Goal: Task Accomplishment & Management: Complete application form

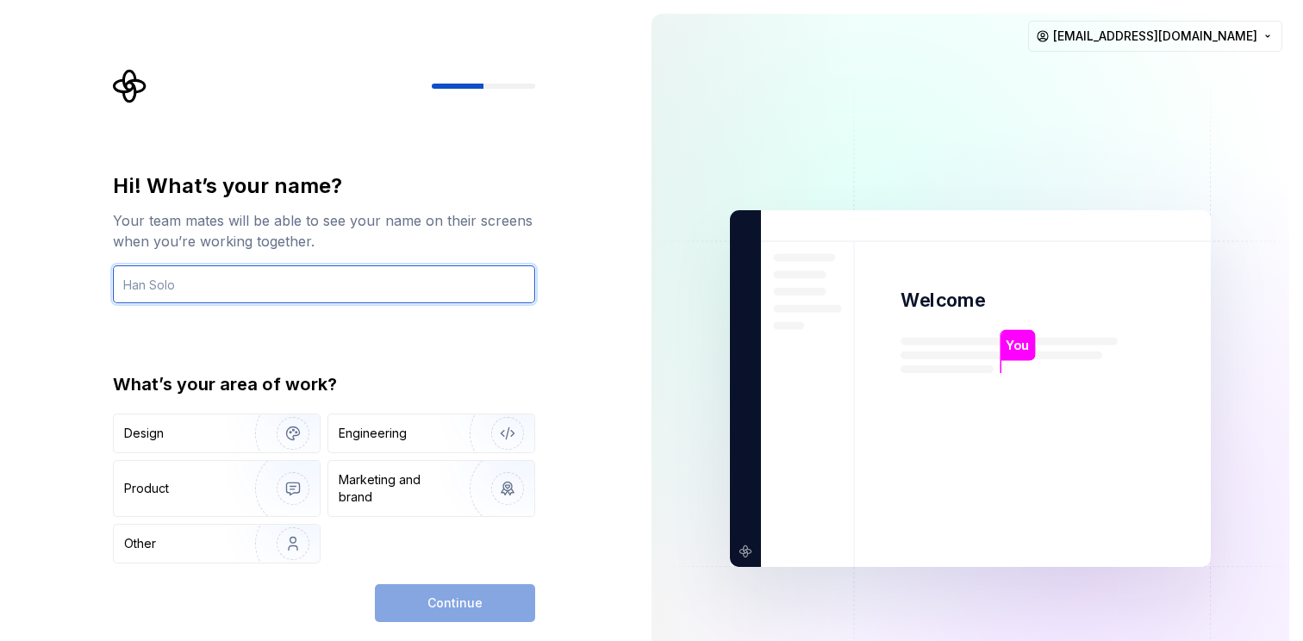
click at [252, 282] on input "text" at bounding box center [324, 284] width 422 height 38
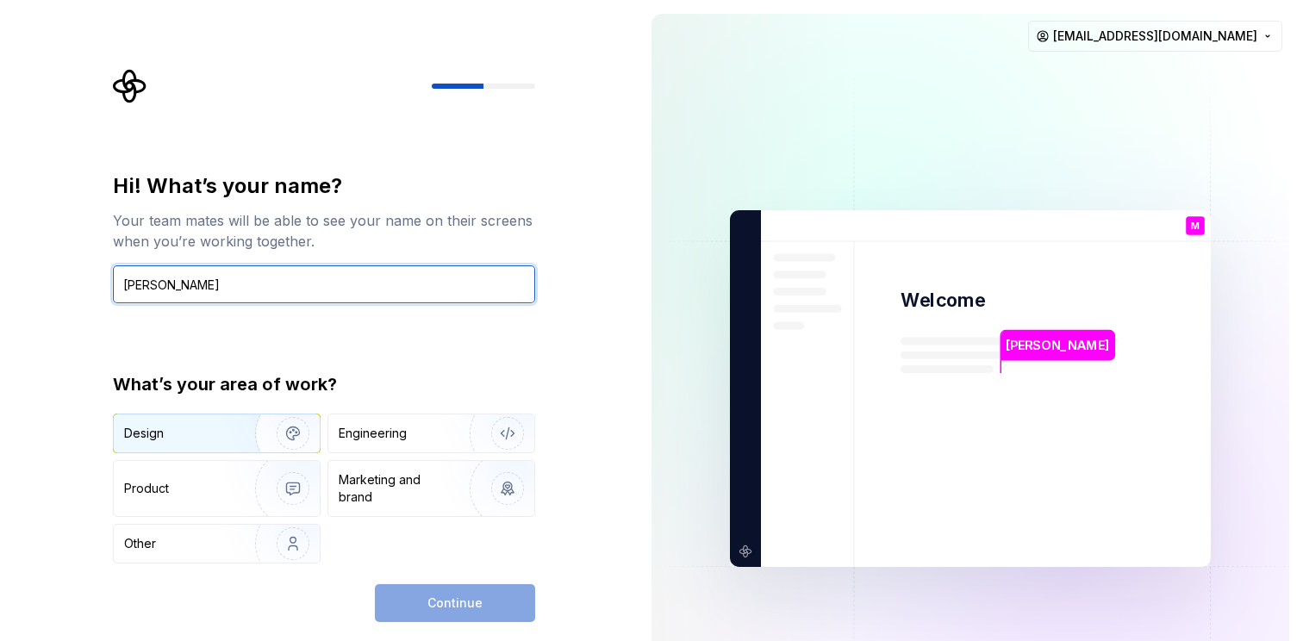
type input "Mohini Wettasinghe"
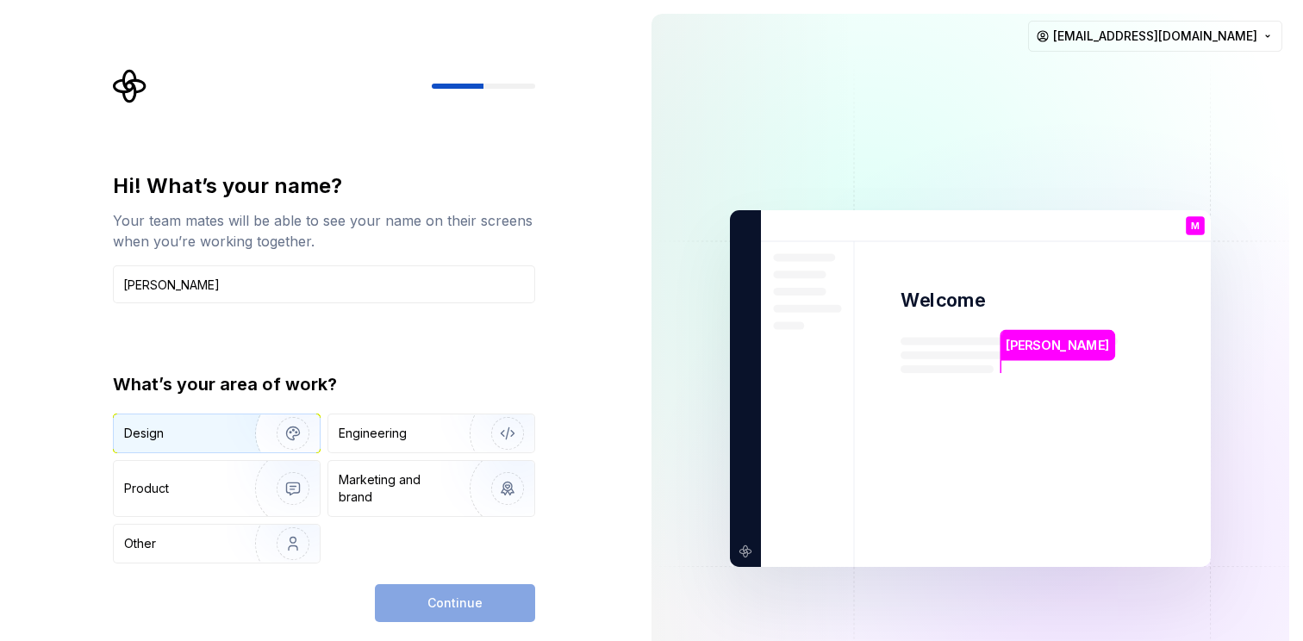
click at [244, 440] on img "button" at bounding box center [282, 433] width 110 height 115
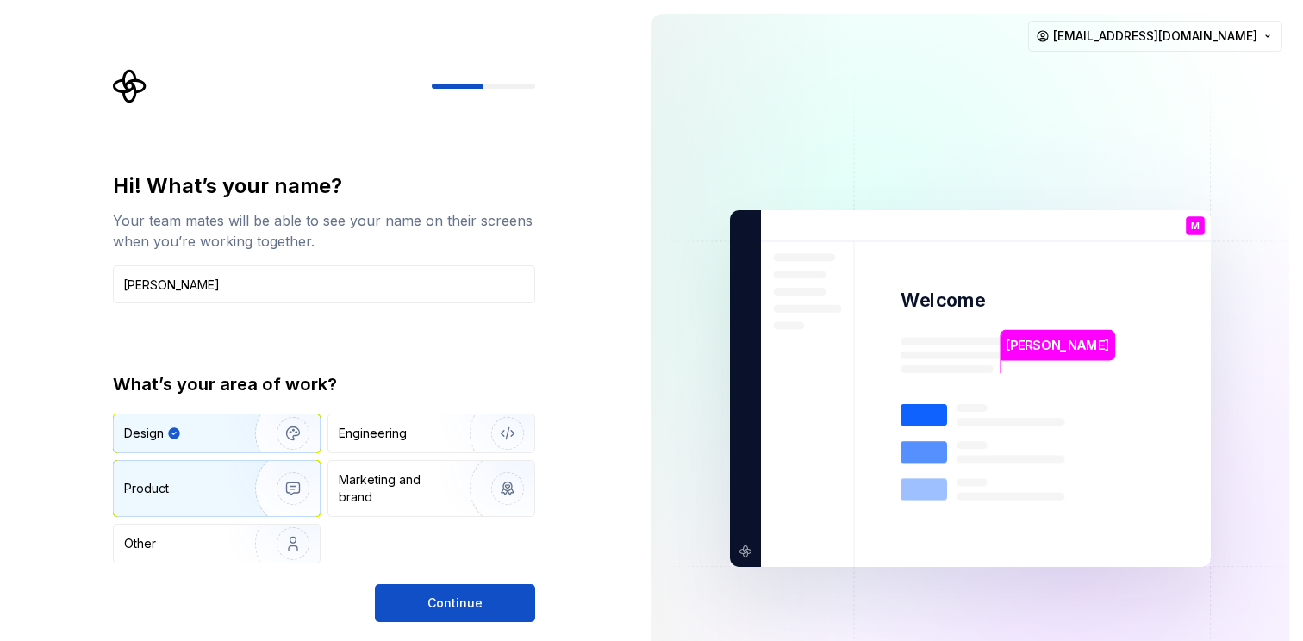
click at [240, 494] on img "button" at bounding box center [282, 488] width 110 height 115
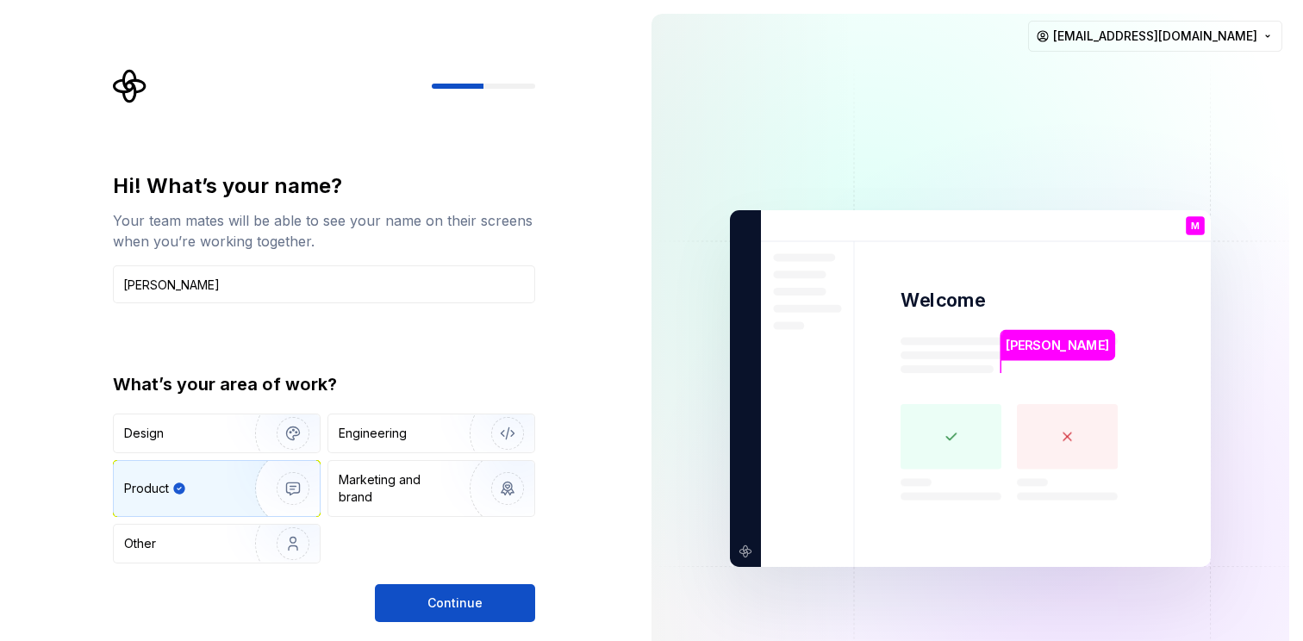
click at [240, 494] on img "button" at bounding box center [282, 488] width 110 height 115
click at [221, 434] on div "Design" at bounding box center [178, 433] width 109 height 17
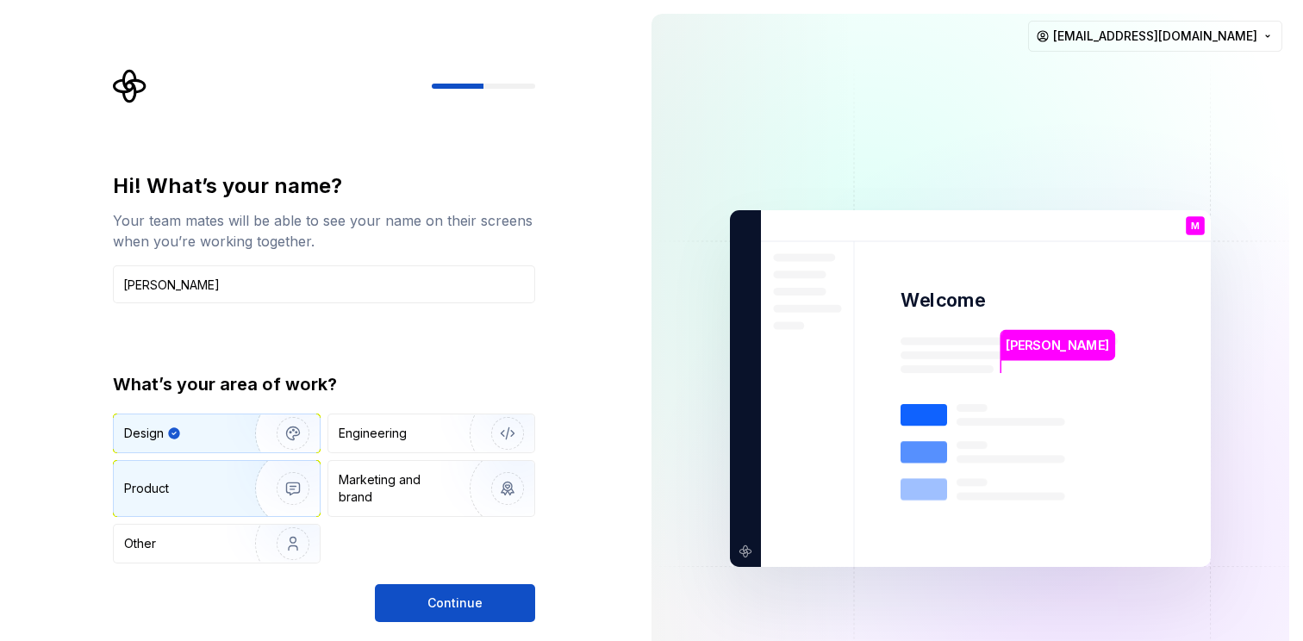
click at [227, 483] on img "button" at bounding box center [282, 488] width 110 height 115
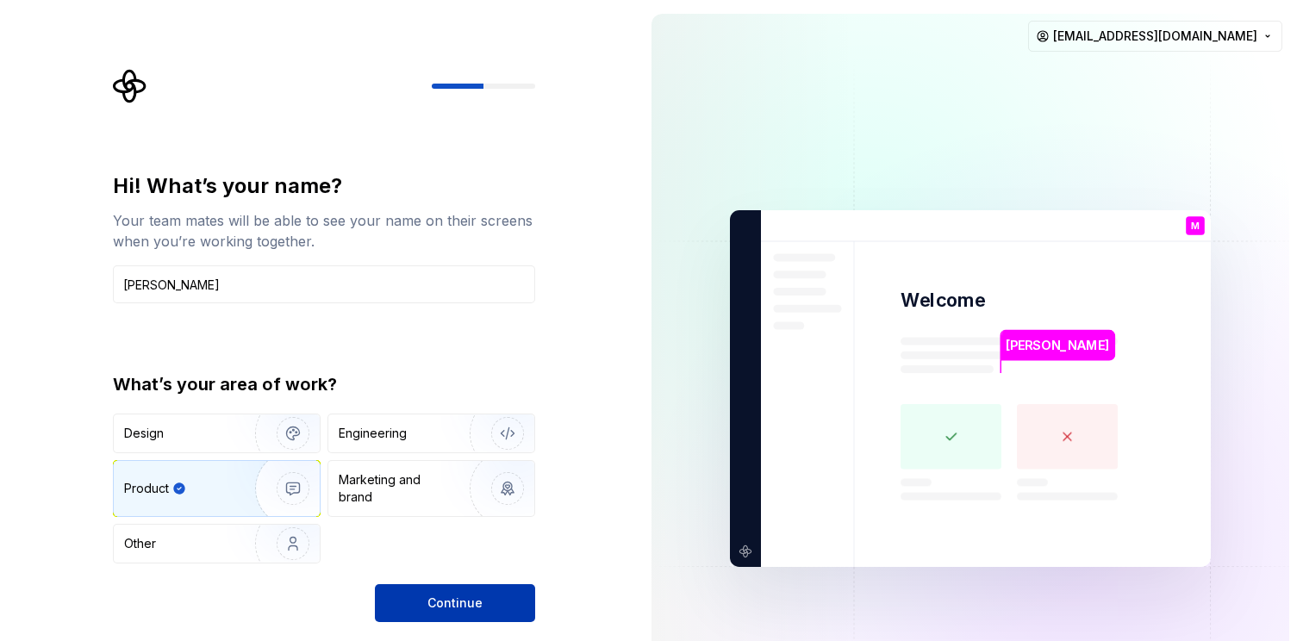
click at [483, 601] on button "Continue" at bounding box center [455, 603] width 160 height 38
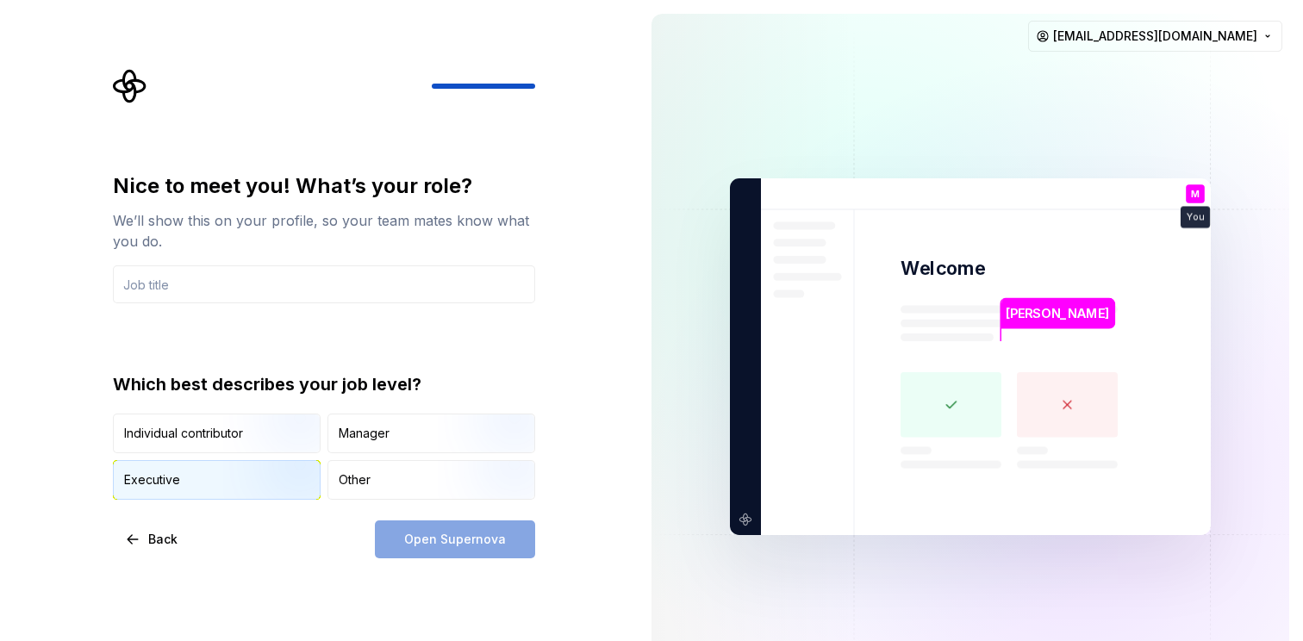
click at [205, 485] on div "Executive" at bounding box center [217, 480] width 206 height 38
click at [222, 591] on div "Nice to meet you! What’s your role? We’ll show this on your profile, so your te…" at bounding box center [319, 356] width 638 height 713
click at [182, 432] on div "Individual contributor" at bounding box center [183, 433] width 119 height 17
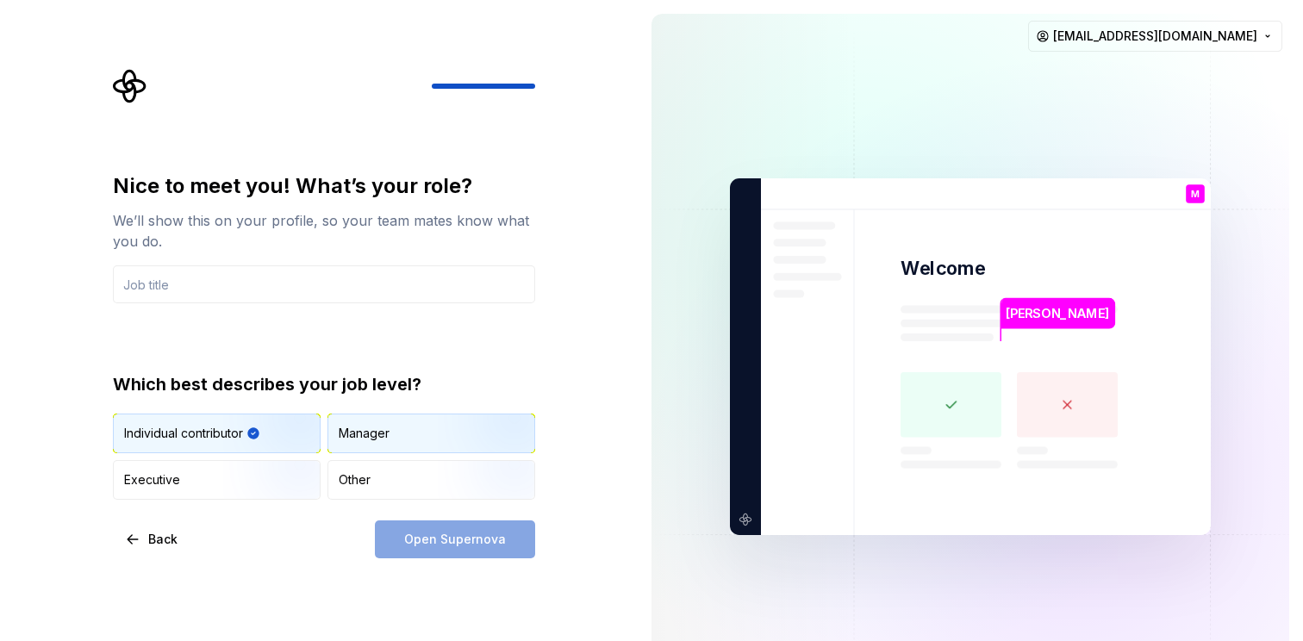
click at [409, 426] on div "Manager" at bounding box center [431, 433] width 206 height 38
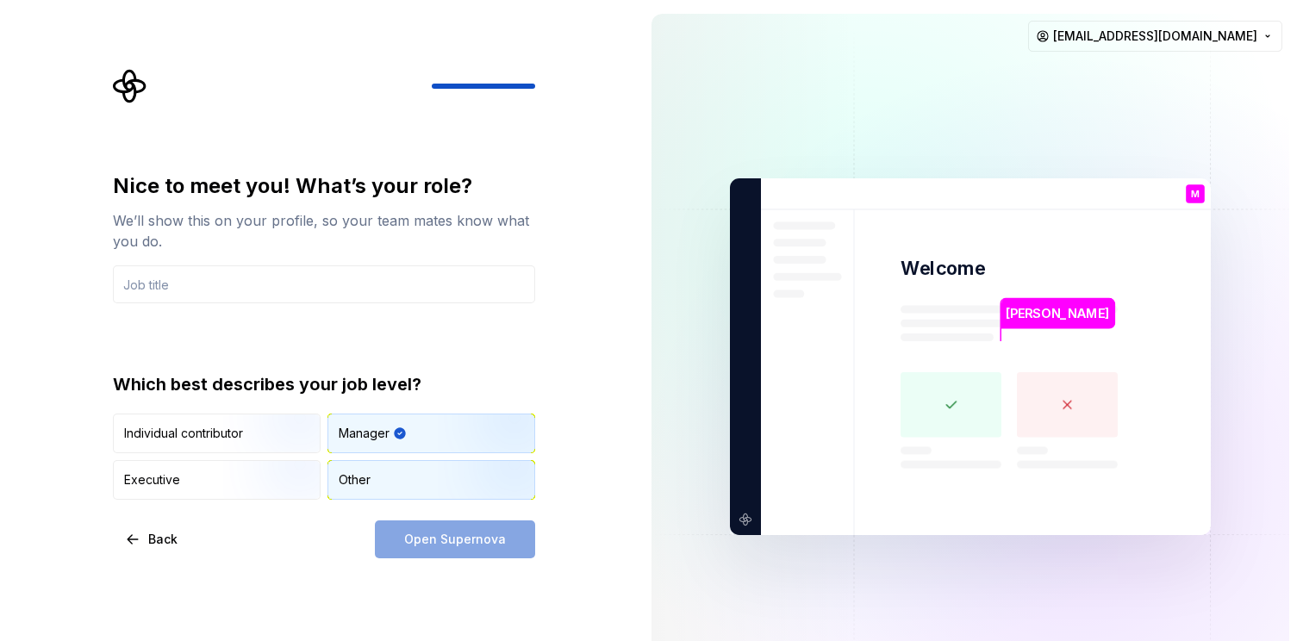
click at [376, 483] on div "Other" at bounding box center [431, 480] width 206 height 38
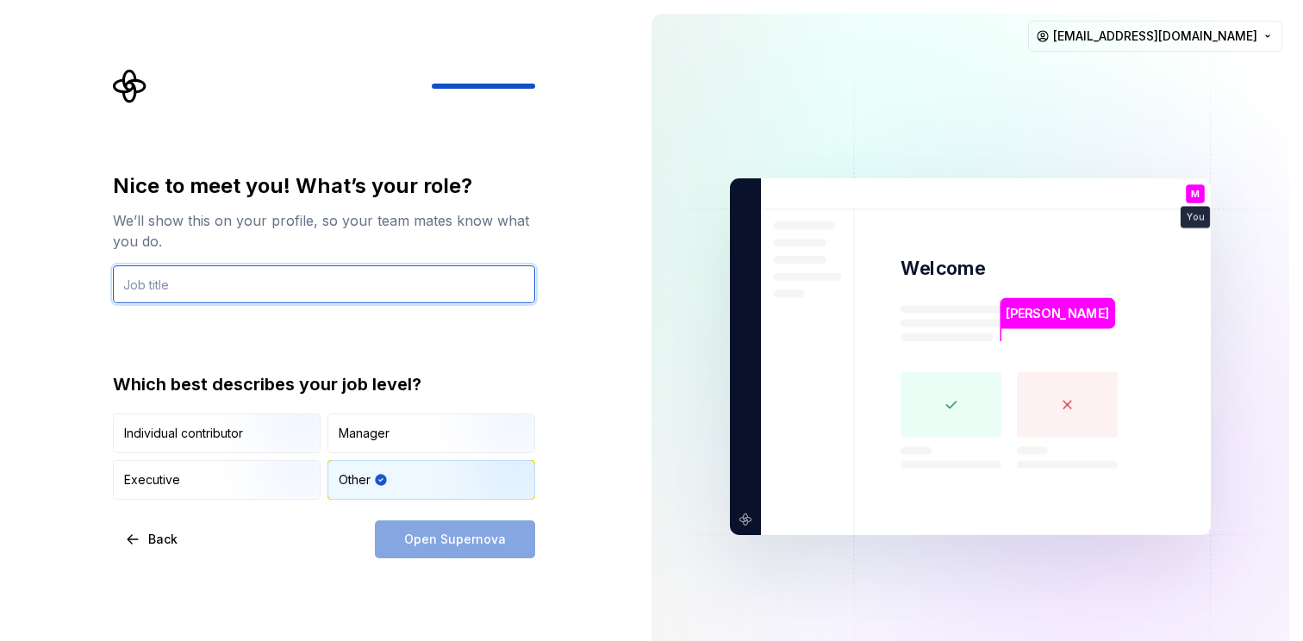
click at [188, 279] on input "text" at bounding box center [324, 284] width 422 height 38
type input "D"
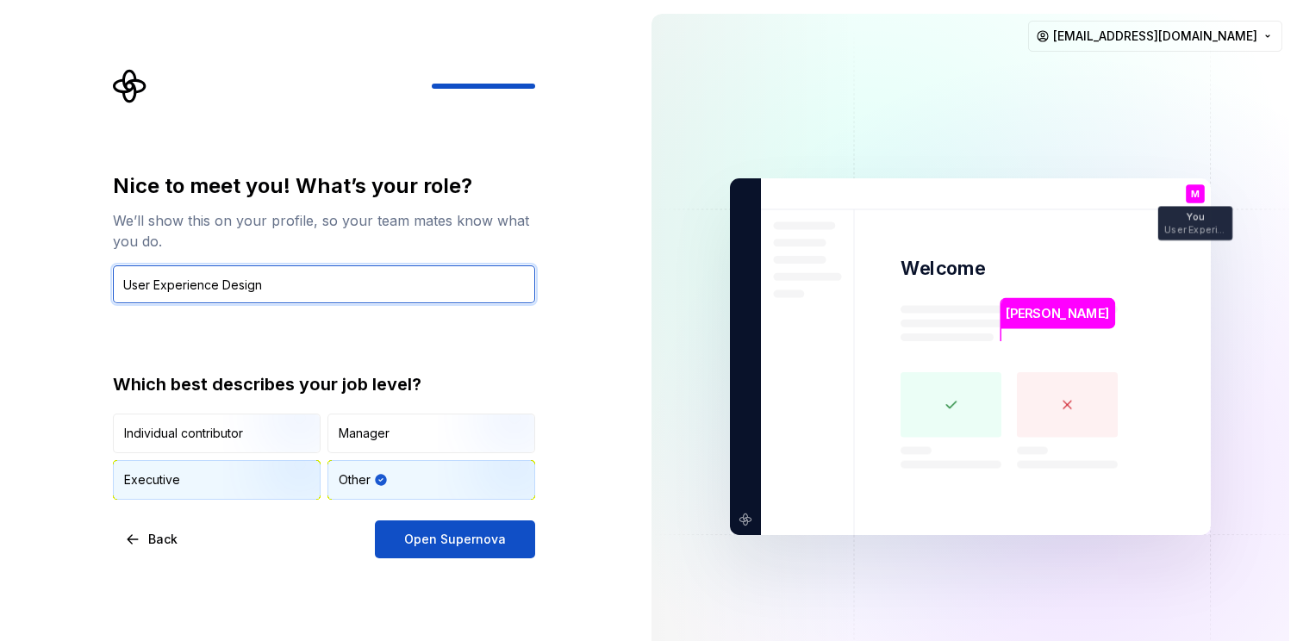
type input "User Experience Design"
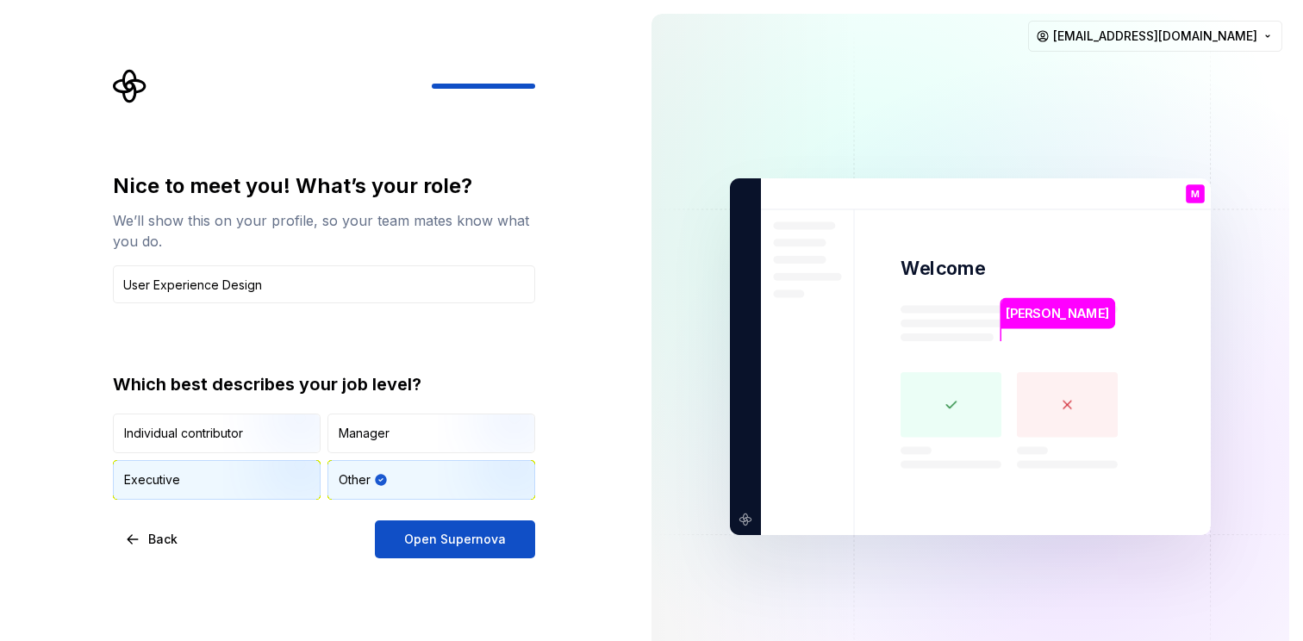
click at [178, 475] on div "Executive" at bounding box center [152, 479] width 56 height 17
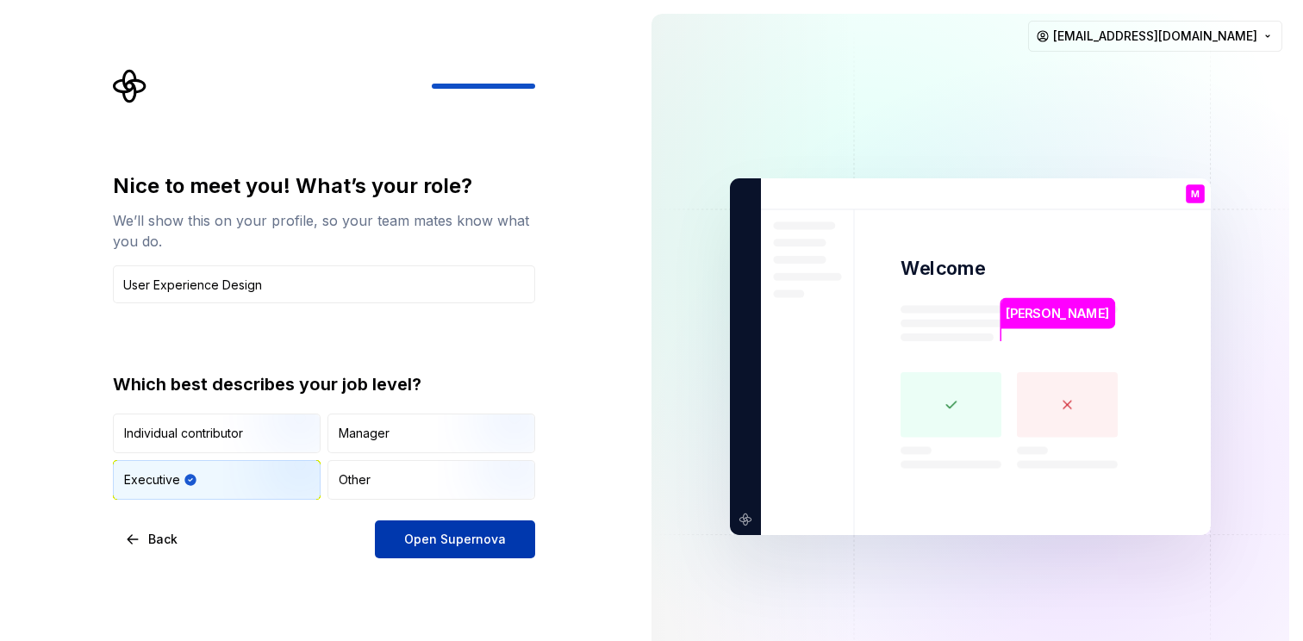
click at [422, 535] on span "Open Supernova" at bounding box center [455, 539] width 102 height 17
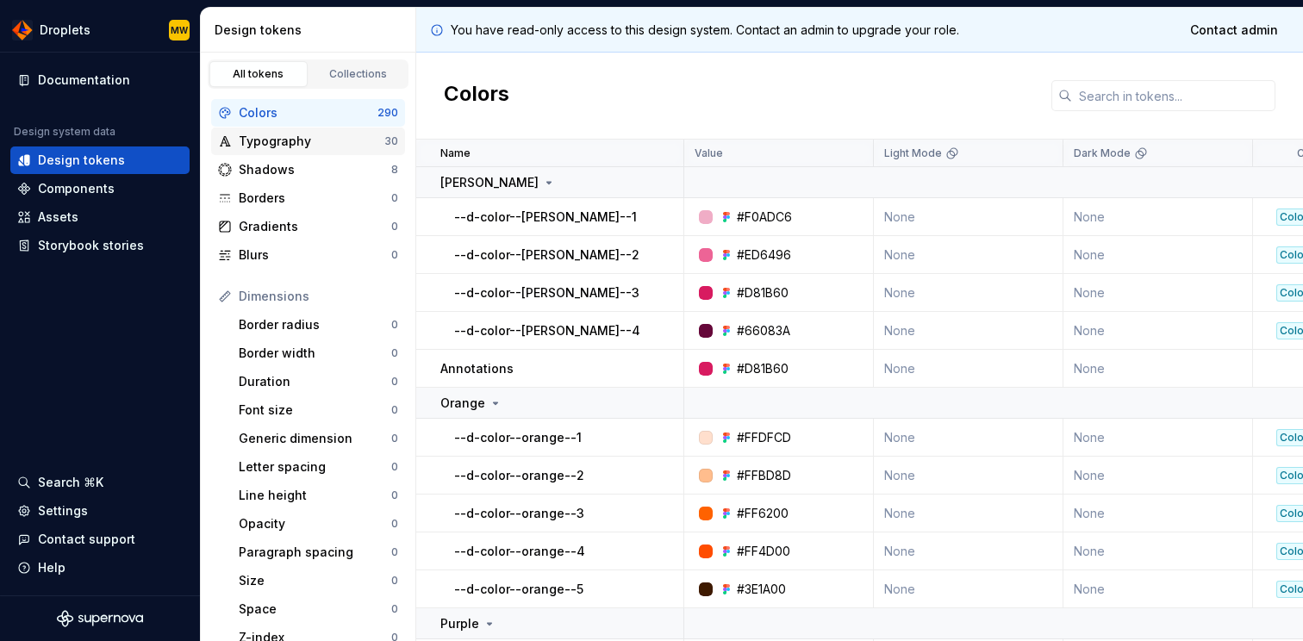
click at [280, 145] on div "Typography" at bounding box center [312, 141] width 146 height 17
